Goal: Task Accomplishment & Management: Use online tool/utility

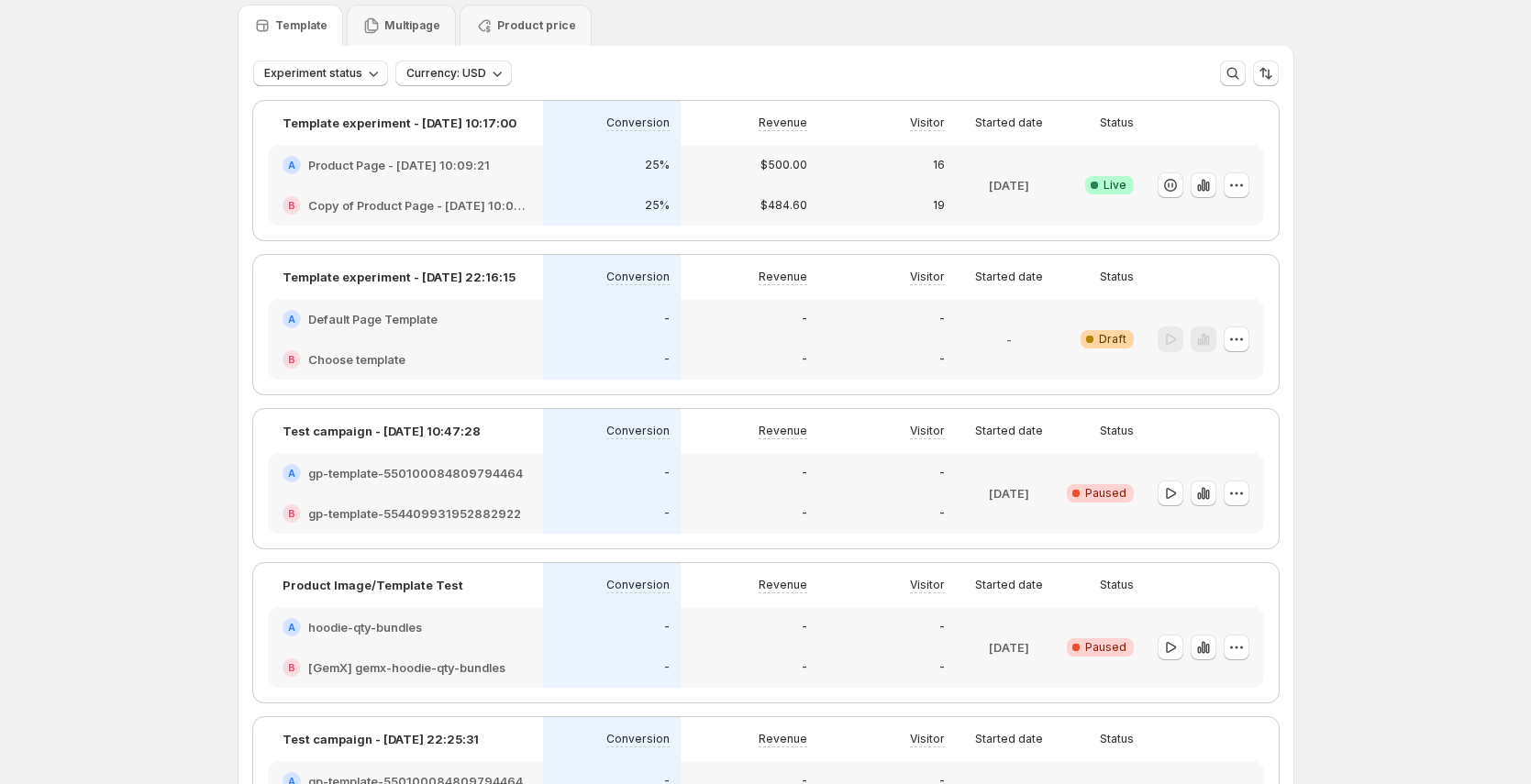
scroll to position [64, 0]
click at [414, 33] on p "Multipage" at bounding box center [412, 26] width 56 height 15
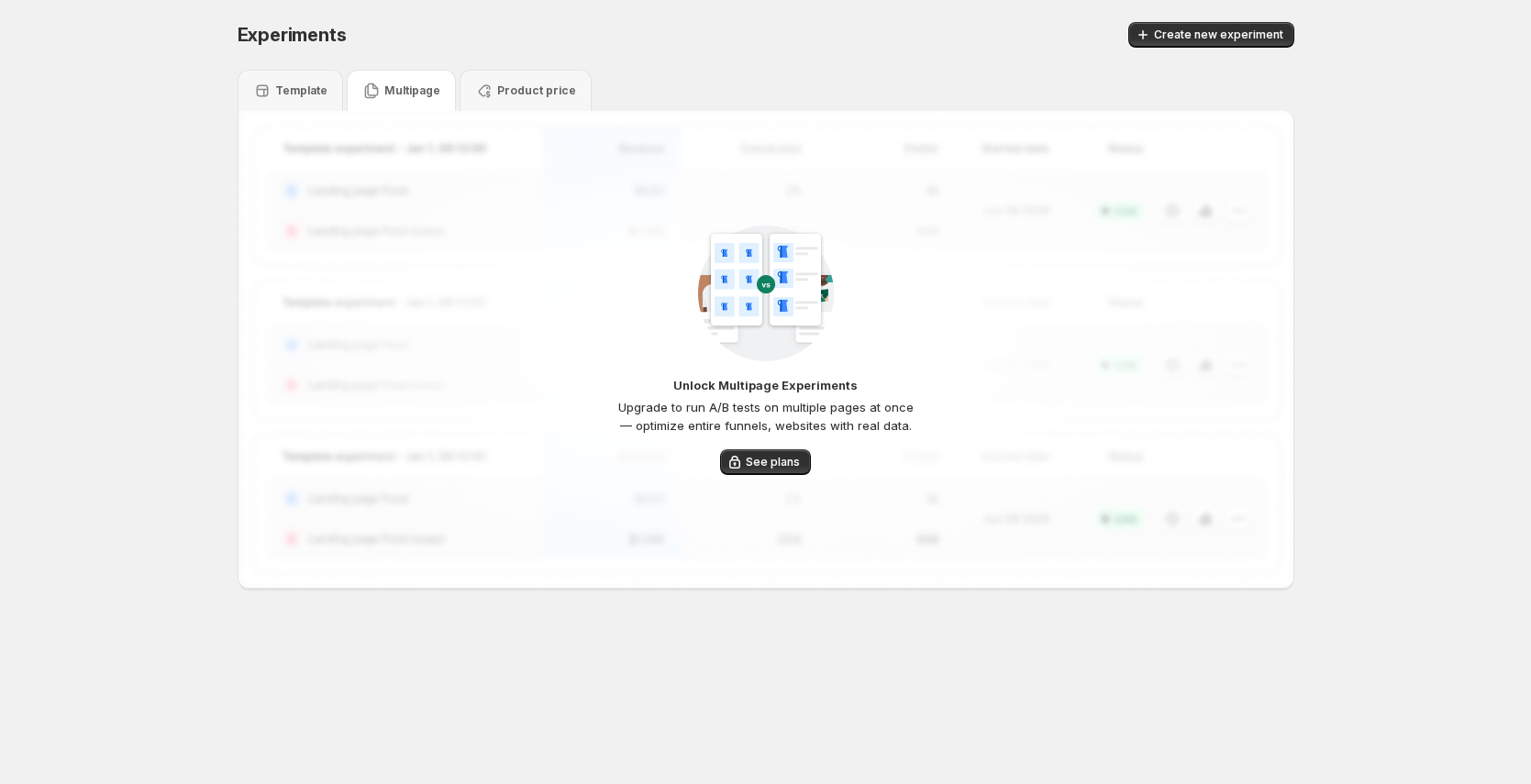
scroll to position [0, 0]
click at [264, 98] on icon at bounding box center [267, 91] width 18 height 18
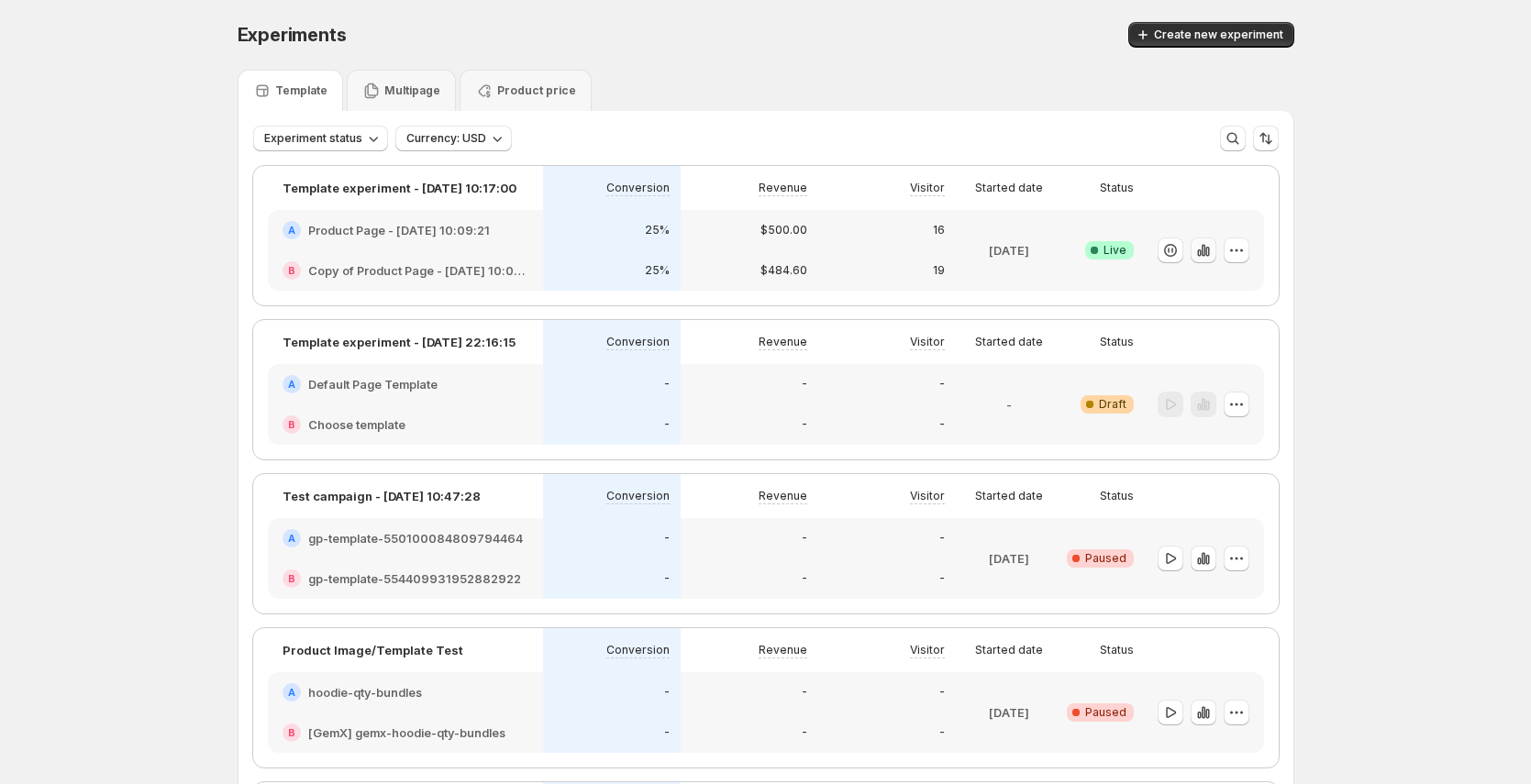
click at [1208, 253] on icon "button" at bounding box center [1207, 252] width 4 height 10
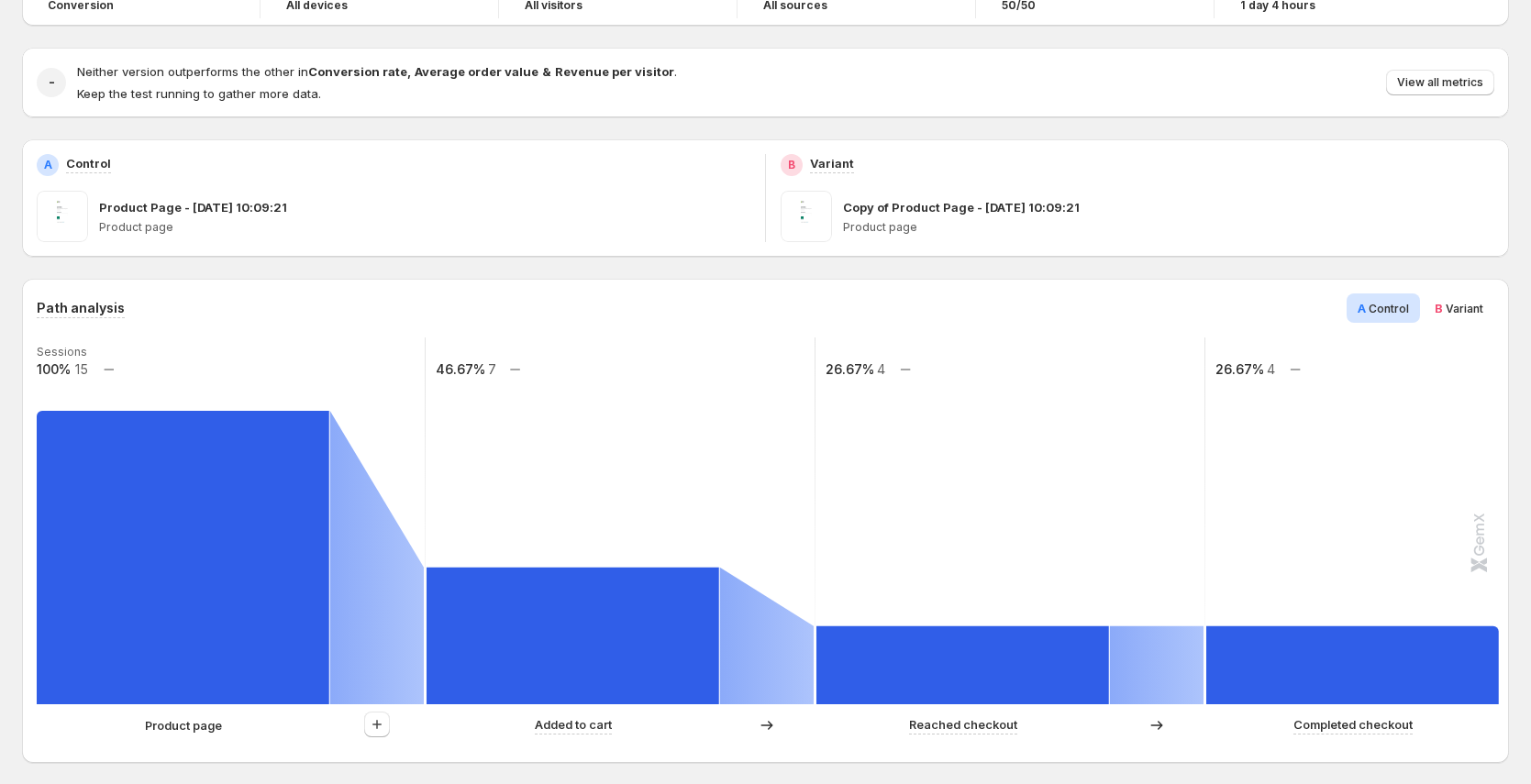
scroll to position [140, 0]
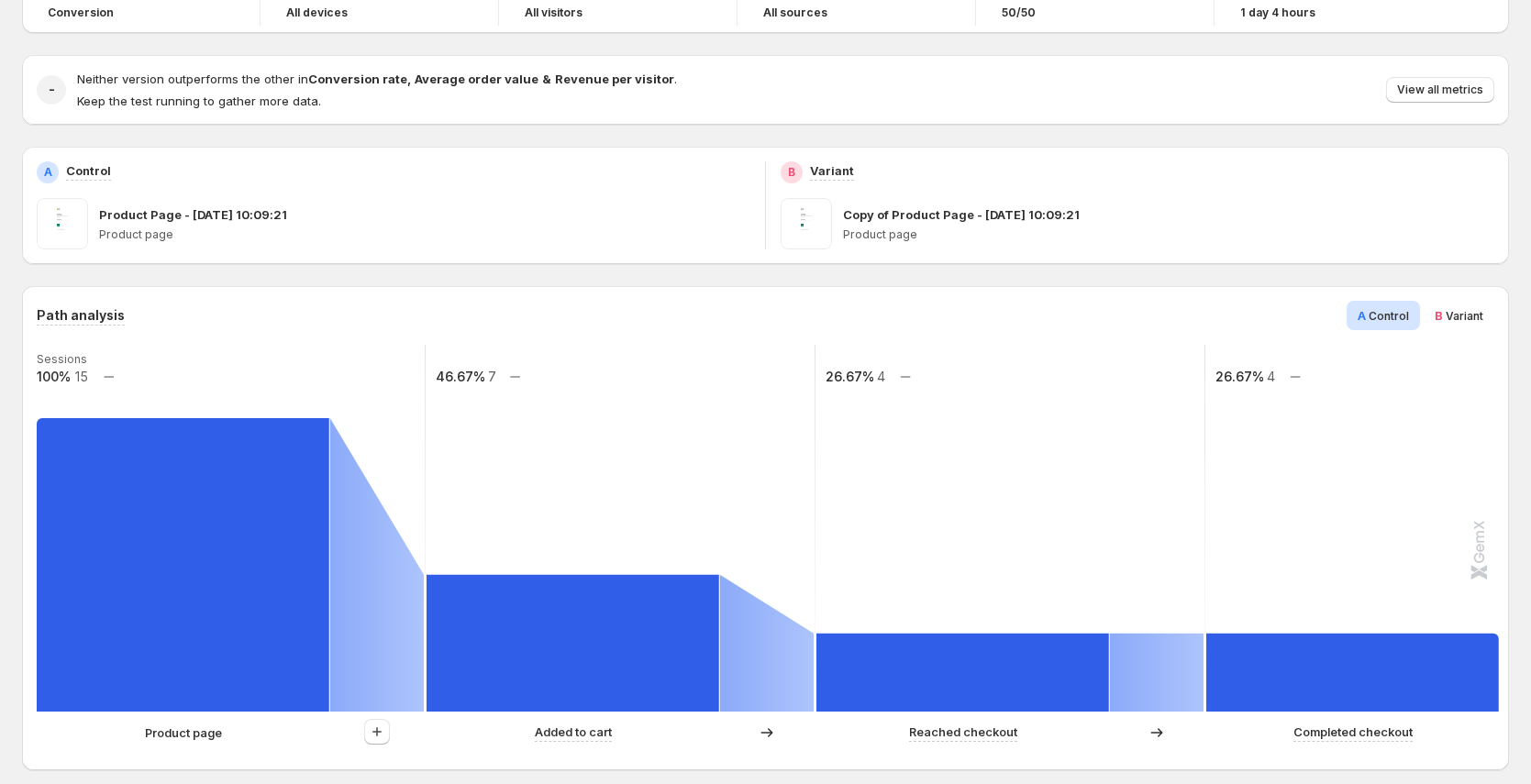
click at [1452, 319] on span "B Variant" at bounding box center [1458, 315] width 49 height 18
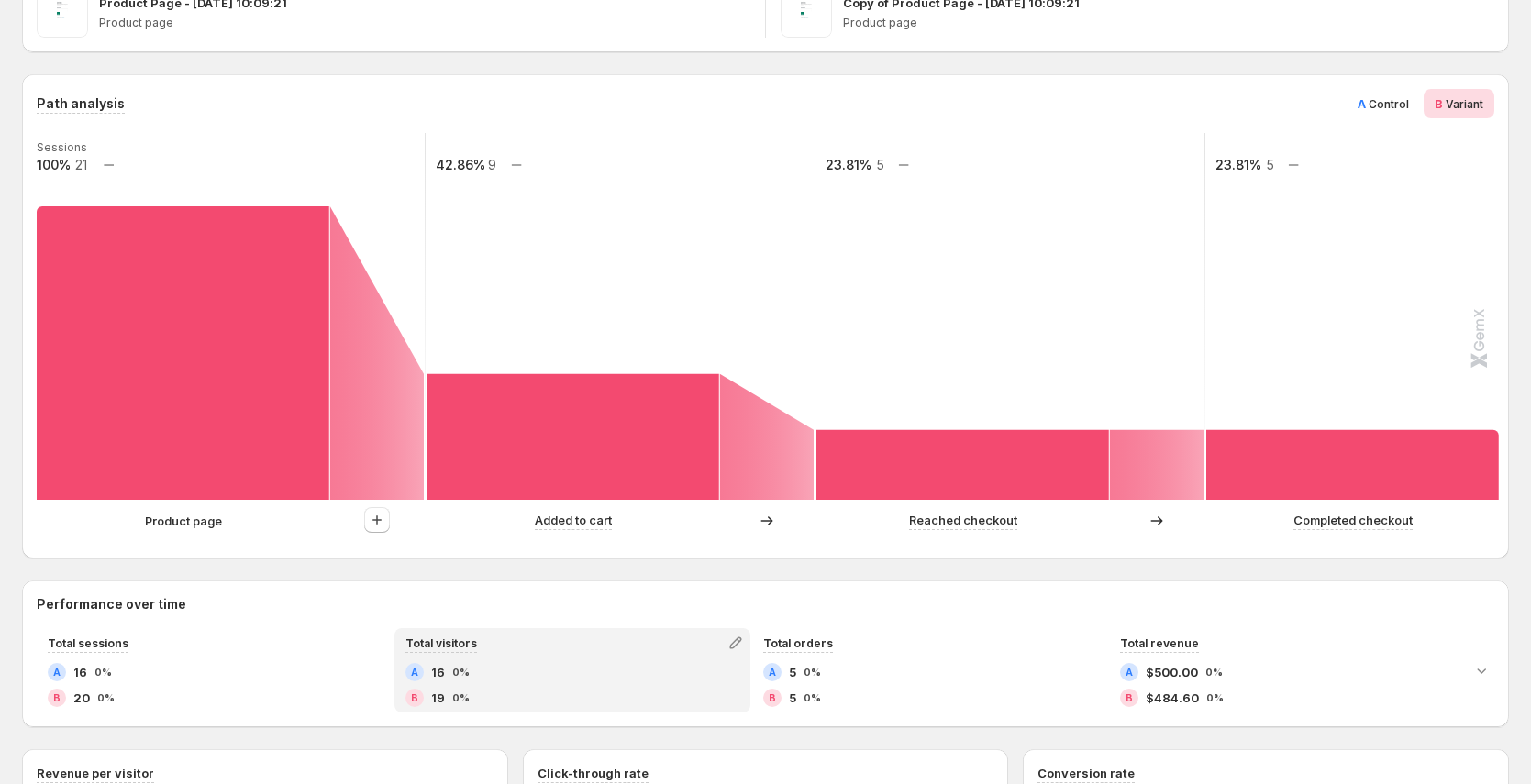
scroll to position [323, 0]
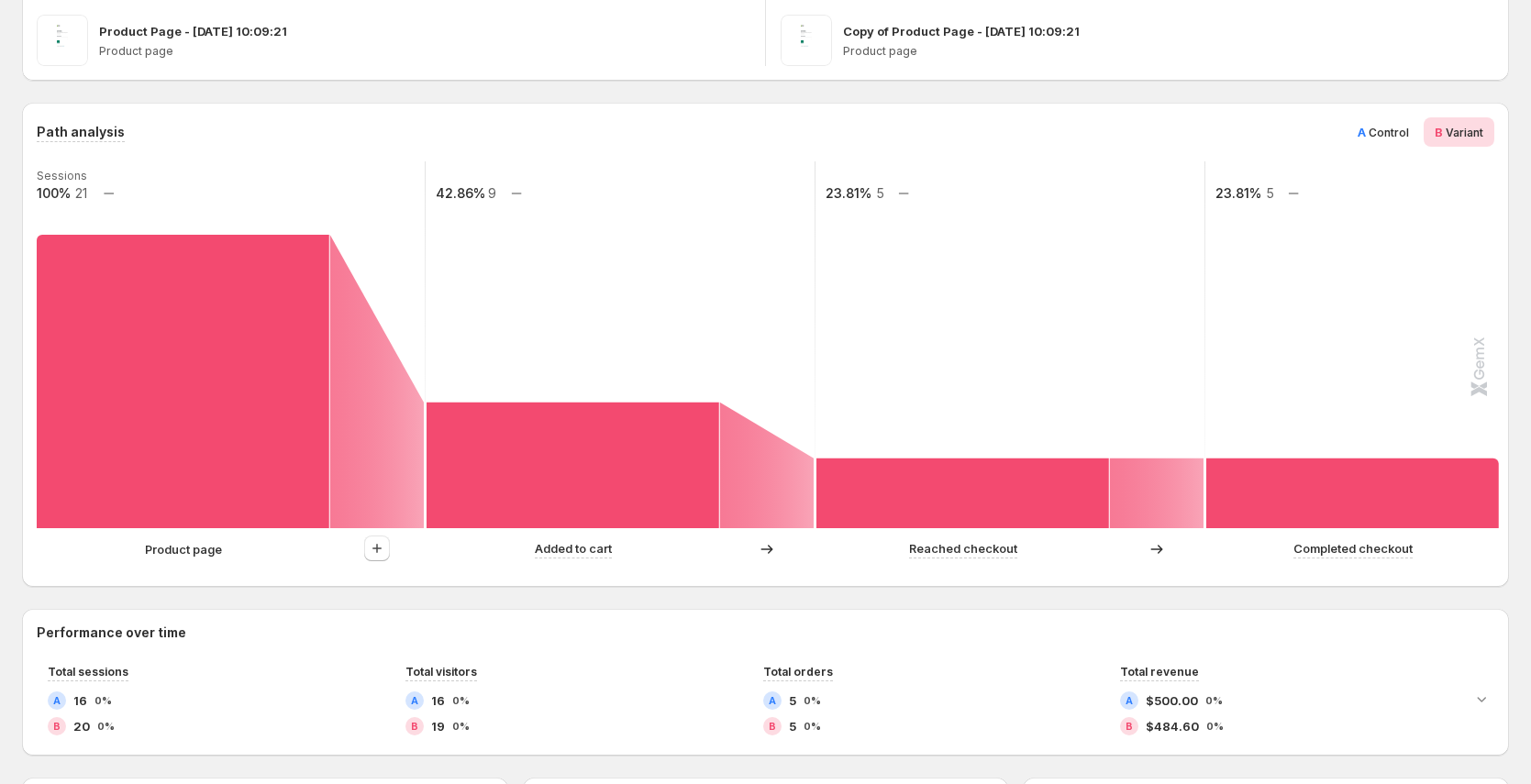
click at [1389, 135] on span "Control" at bounding box center [1389, 132] width 41 height 14
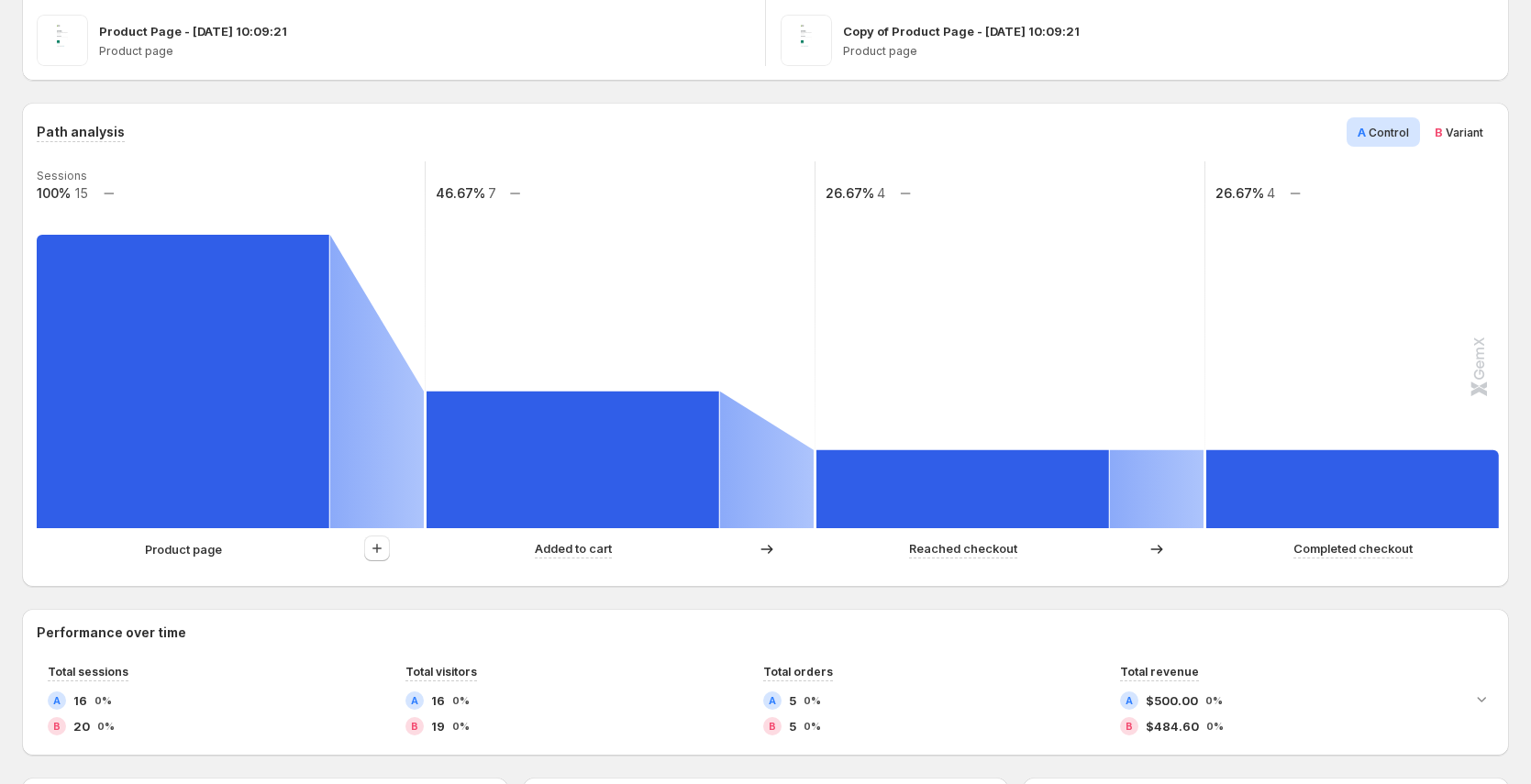
click at [1461, 129] on span "Variant" at bounding box center [1464, 132] width 38 height 14
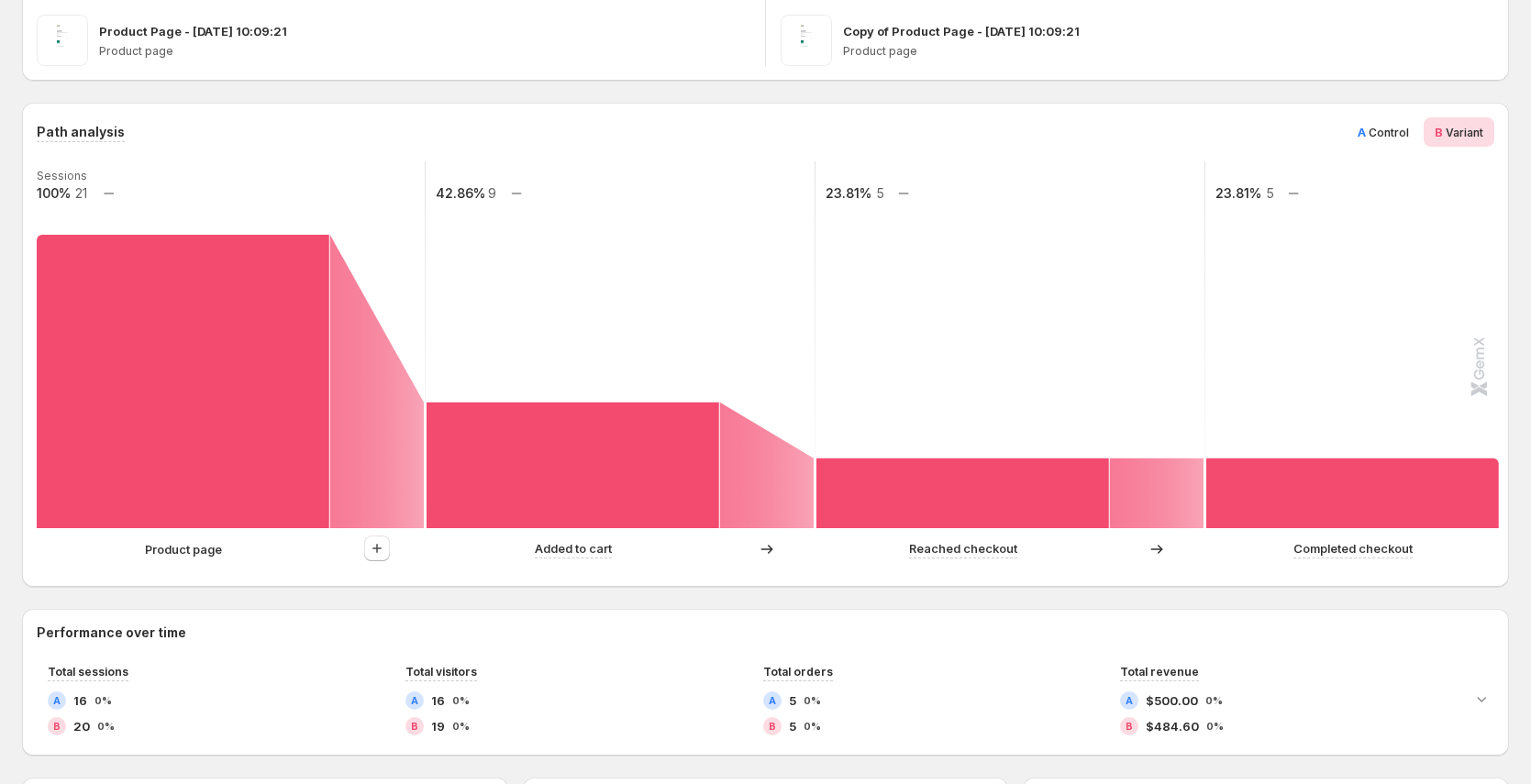
click at [1409, 132] on span "Control" at bounding box center [1389, 132] width 41 height 14
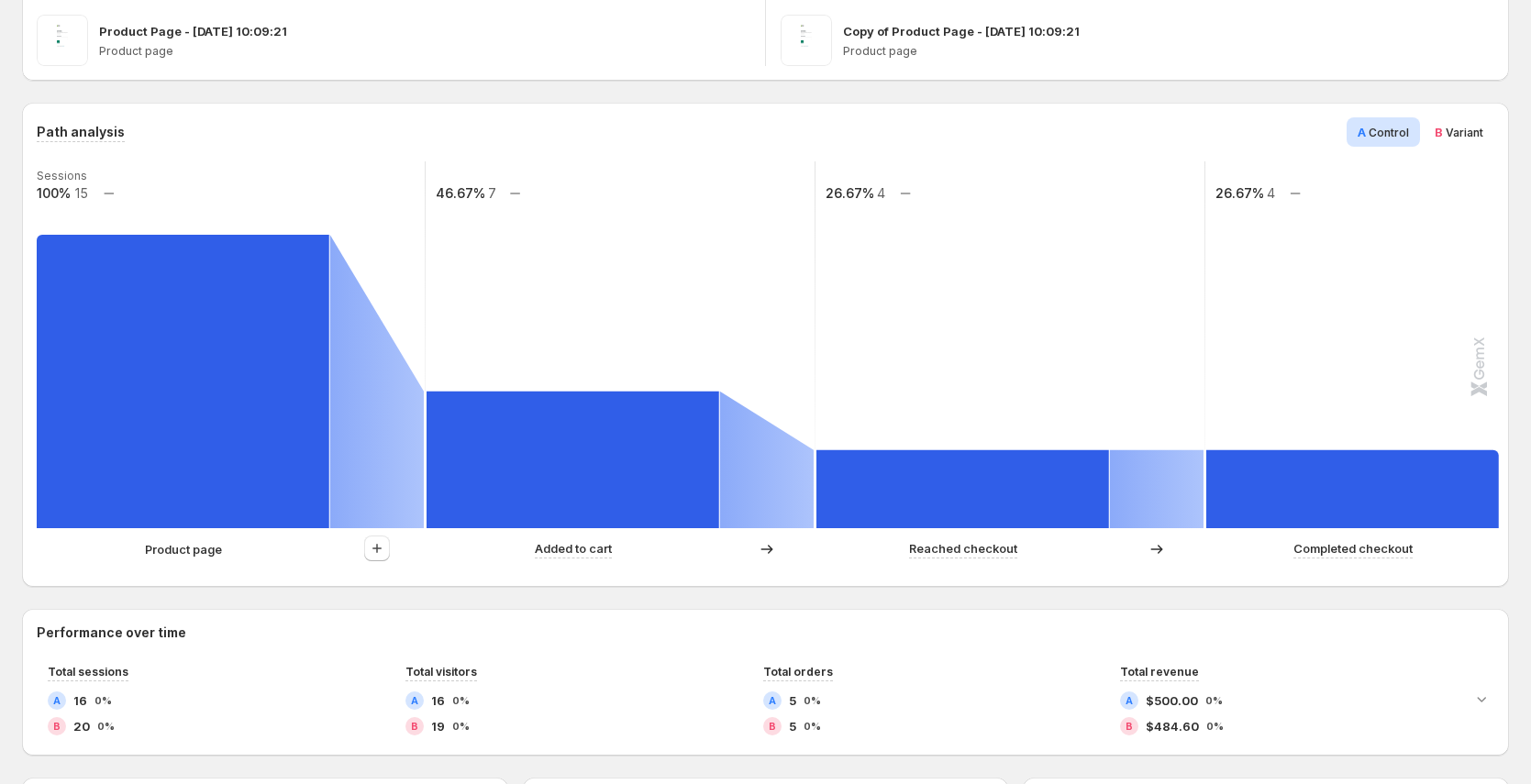
click at [1471, 137] on span "Variant" at bounding box center [1464, 132] width 38 height 14
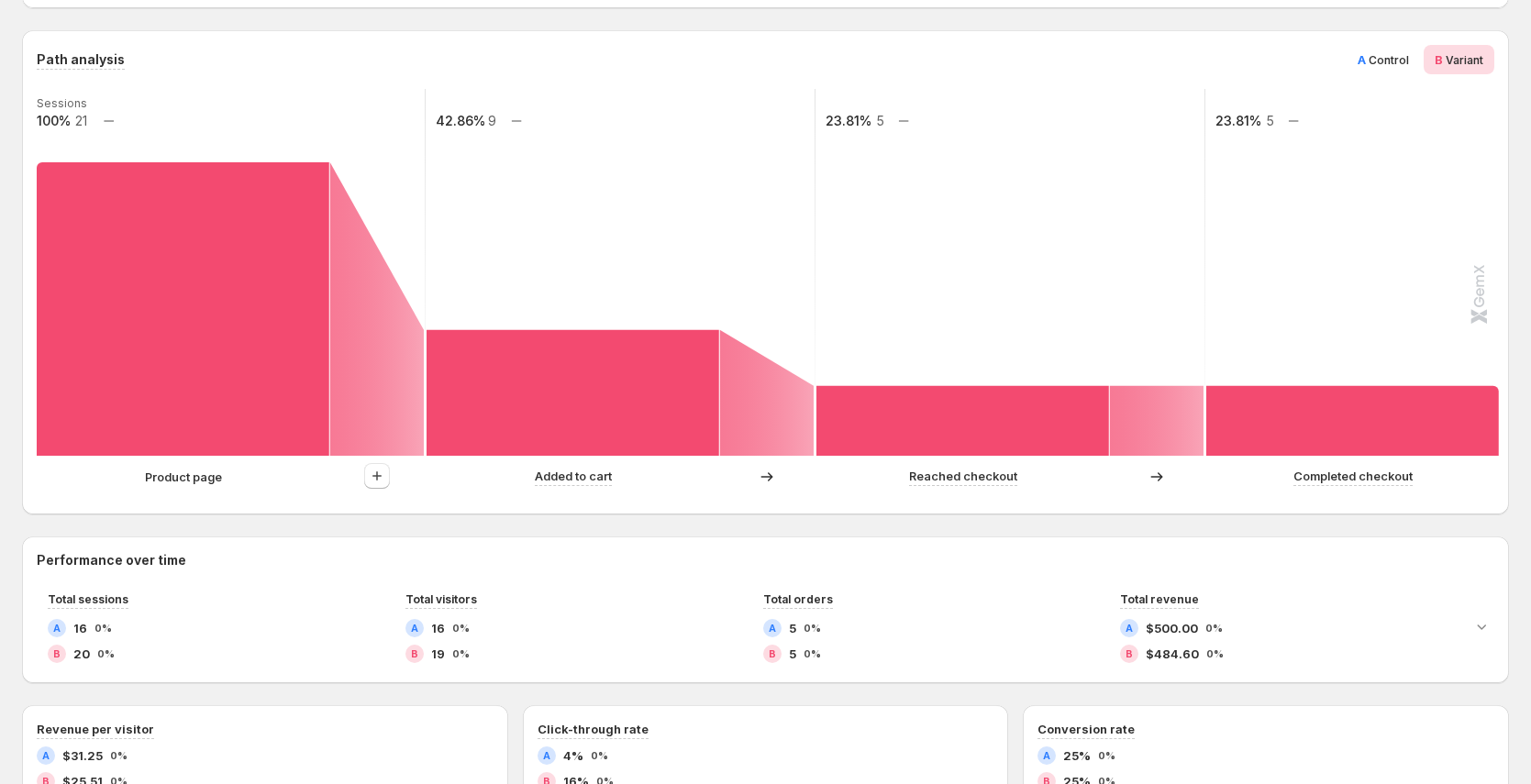
scroll to position [414, 0]
